Goal: Task Accomplishment & Management: Manage account settings

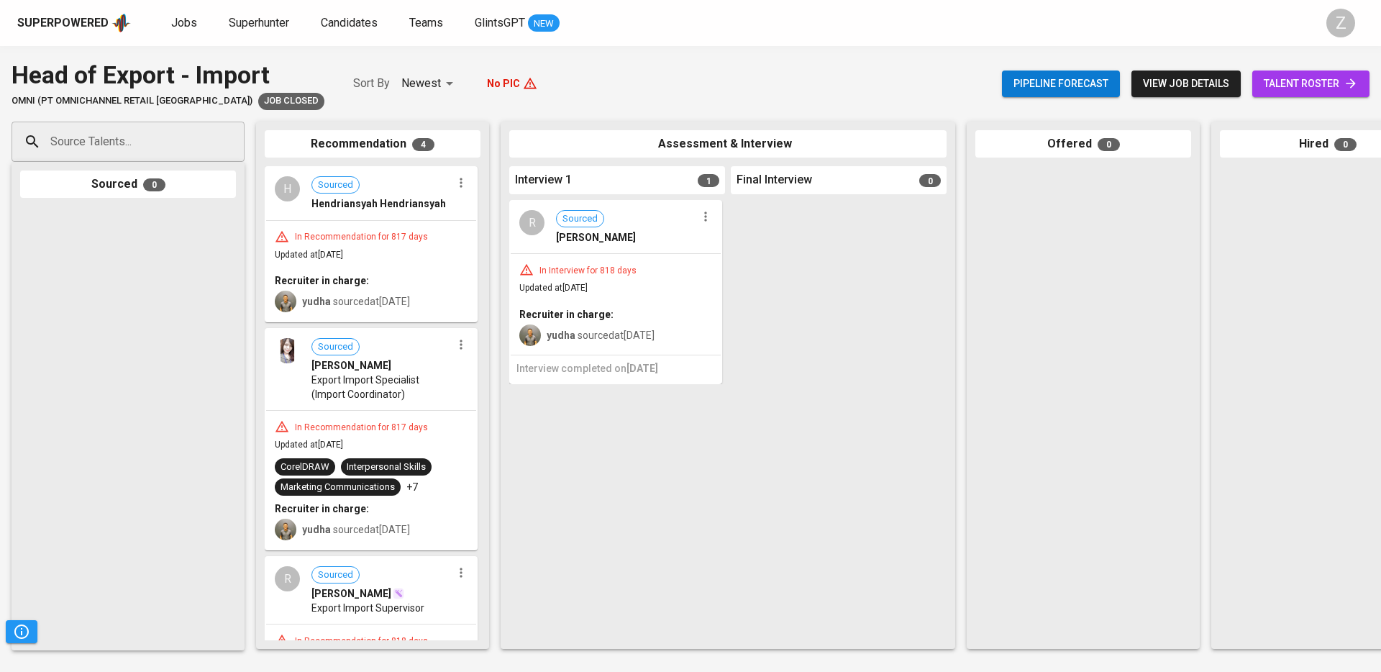
click at [206, 25] on div "Jobs Superhunter Candidates Teams GlintsGPT NEW" at bounding box center [365, 23] width 388 height 18
click at [194, 25] on link "Jobs" at bounding box center [185, 23] width 29 height 18
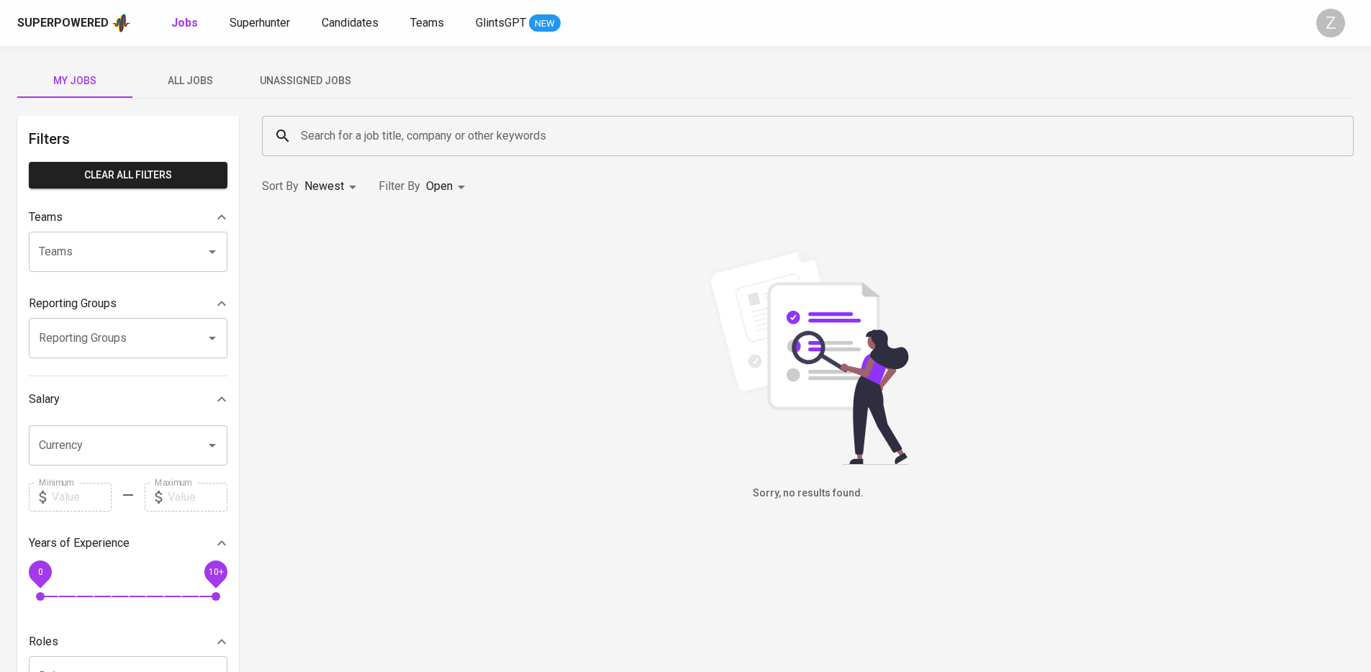
click at [294, 75] on span "Unassigned Jobs" at bounding box center [305, 81] width 98 height 18
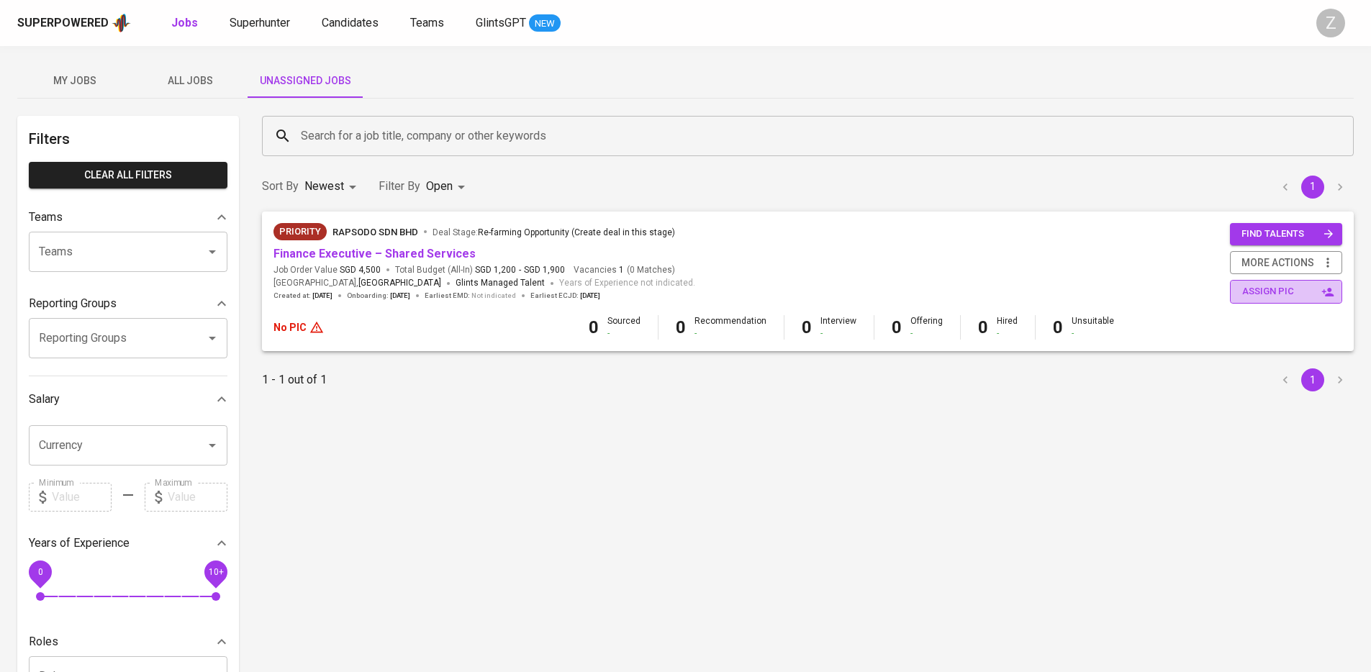
click at [1286, 291] on span "assign pic" at bounding box center [1287, 291] width 91 height 17
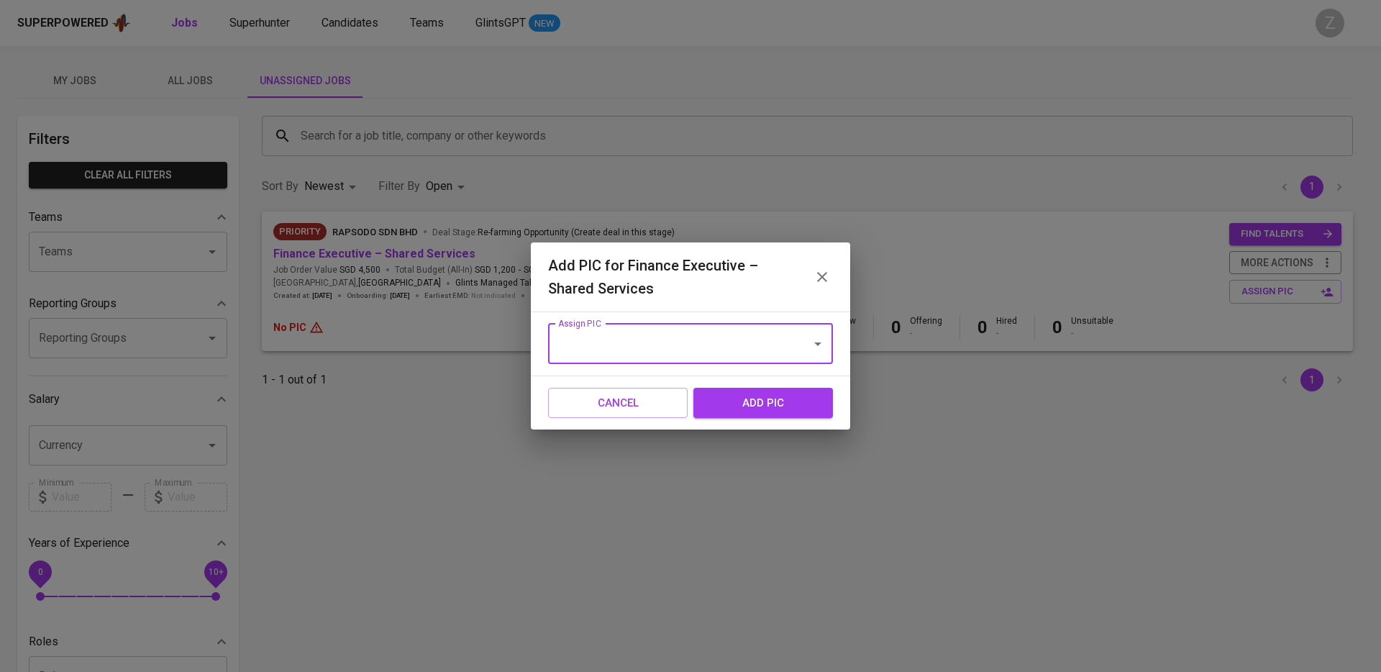
type input "c"
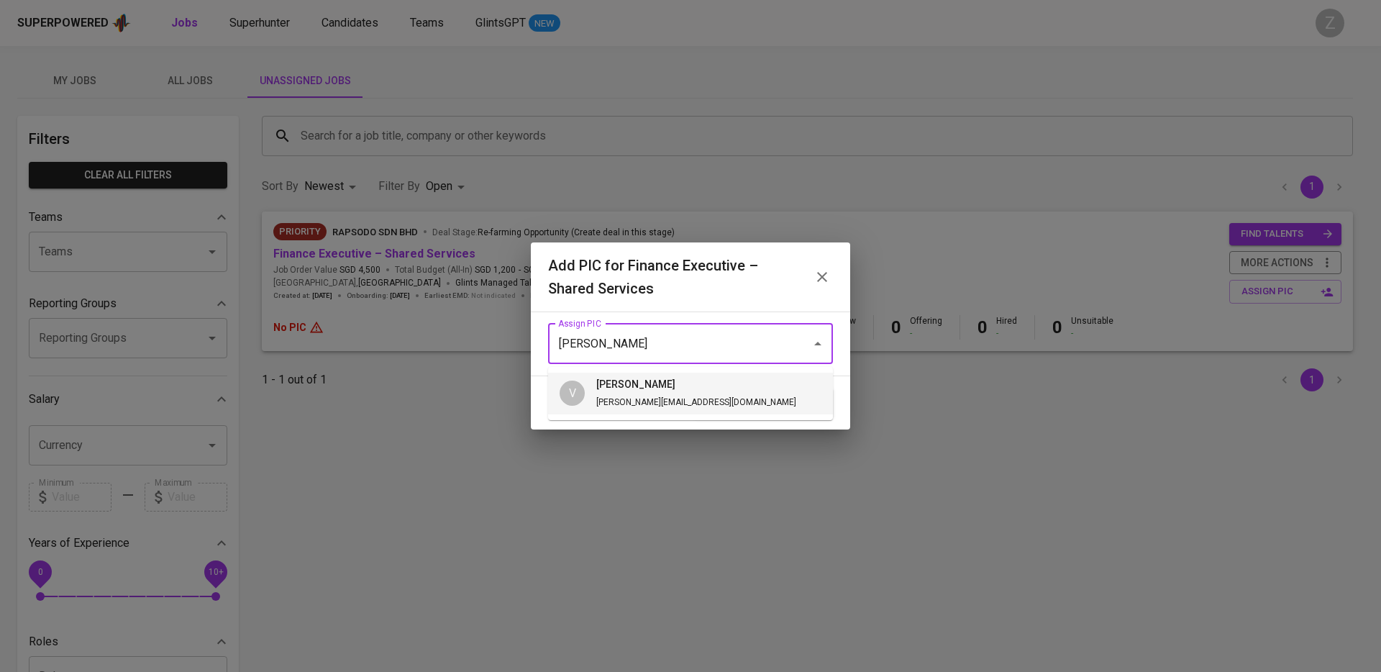
click at [603, 383] on h6 "[PERSON_NAME]" at bounding box center [696, 385] width 200 height 16
type input "[PERSON_NAME]"
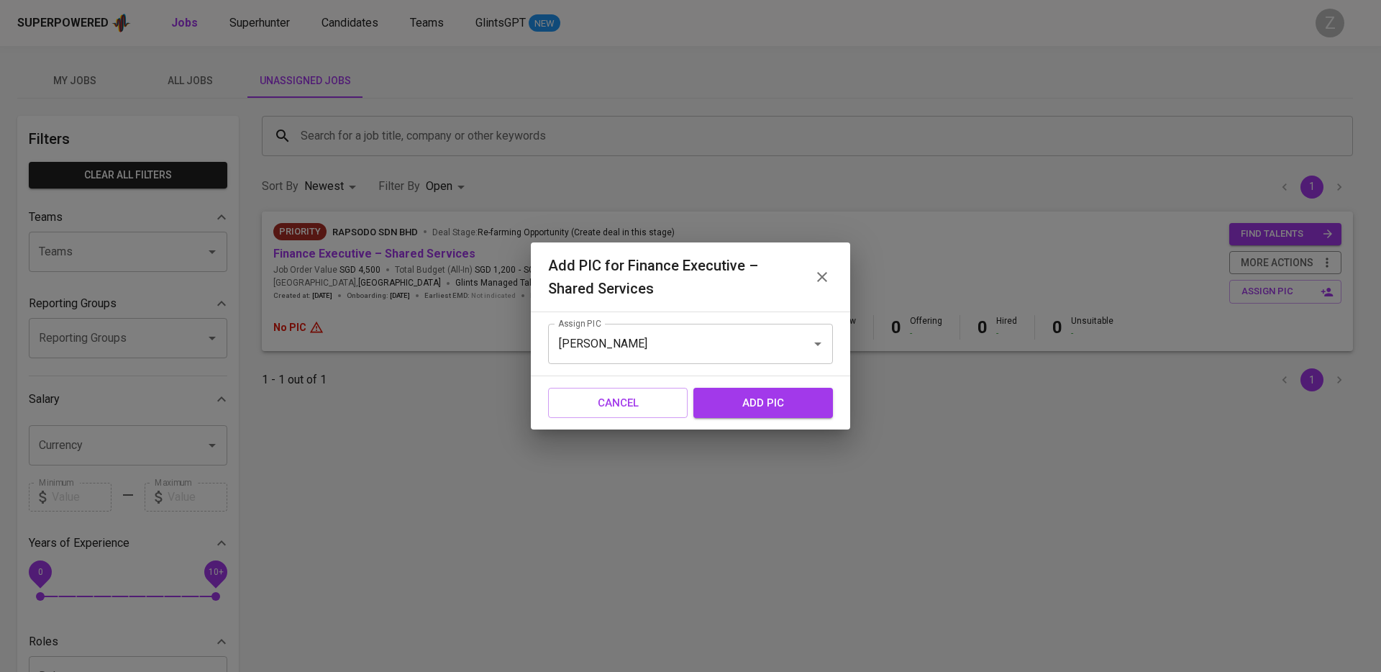
click at [745, 399] on span "add pic" at bounding box center [763, 403] width 108 height 19
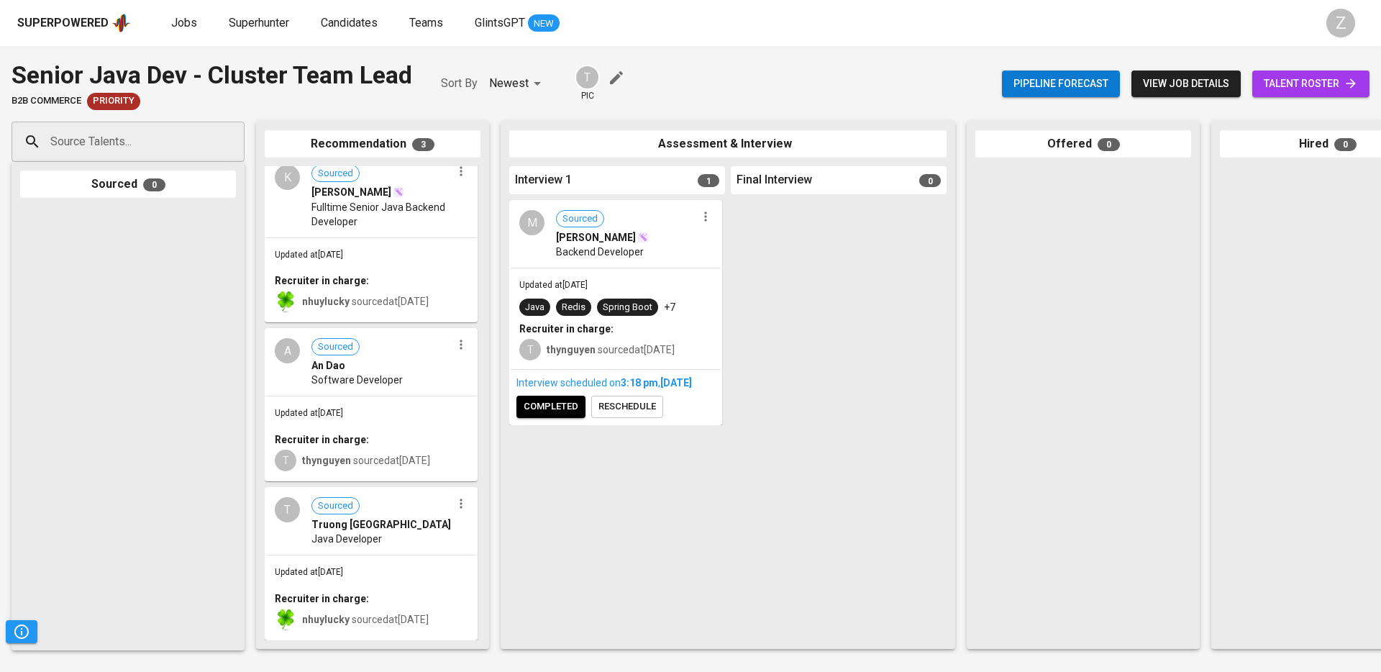
scroll to position [22, 0]
